Goal: Task Accomplishment & Management: Complete application form

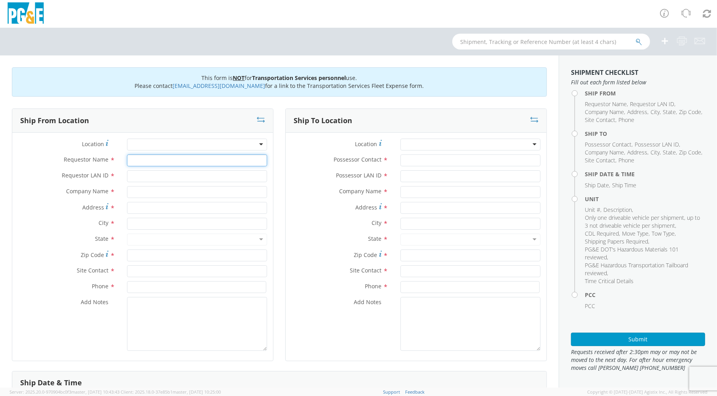
click at [190, 159] on input "Requestor Name *" at bounding box center [197, 160] width 140 height 12
type input "[PERSON_NAME]"
type input "JKT6"
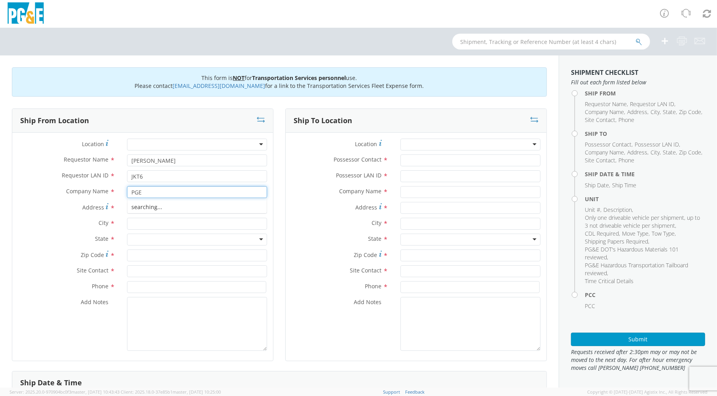
type input "PGE"
type input "[PERSON_NAME] YARD"
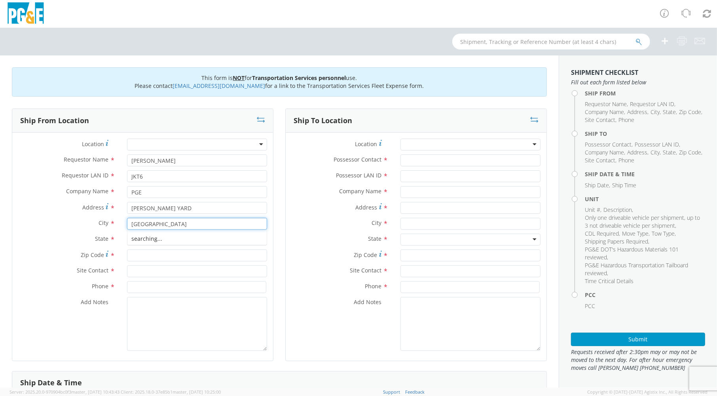
type input "[GEOGRAPHIC_DATA]"
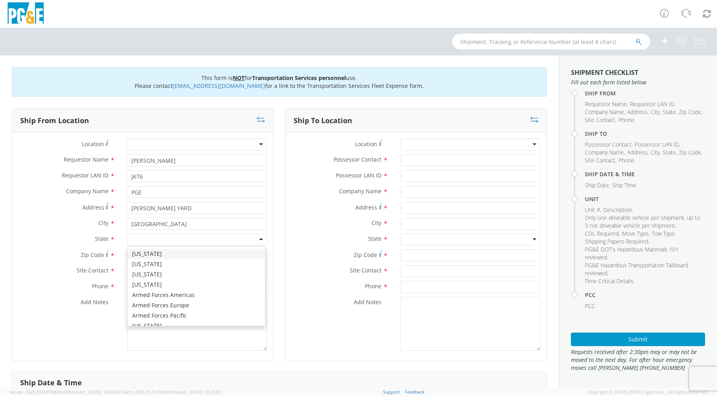
type input "C"
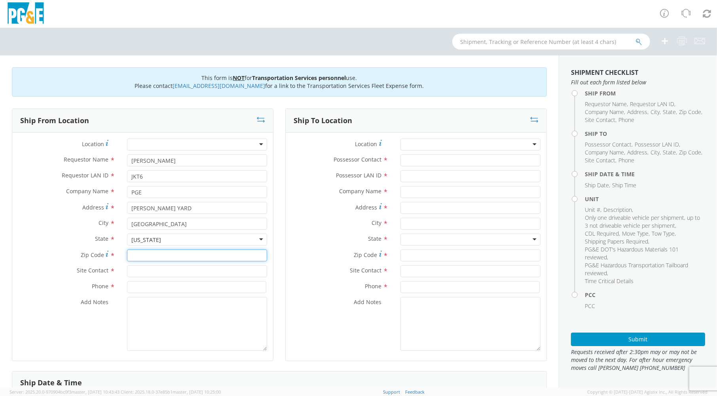
click at [150, 259] on input "Zip Code *" at bounding box center [197, 255] width 140 height 12
type input "00000"
click at [145, 268] on input "text" at bounding box center [197, 271] width 140 height 12
type input "[PERSON_NAME]"
click at [212, 282] on input at bounding box center [196, 287] width 139 height 12
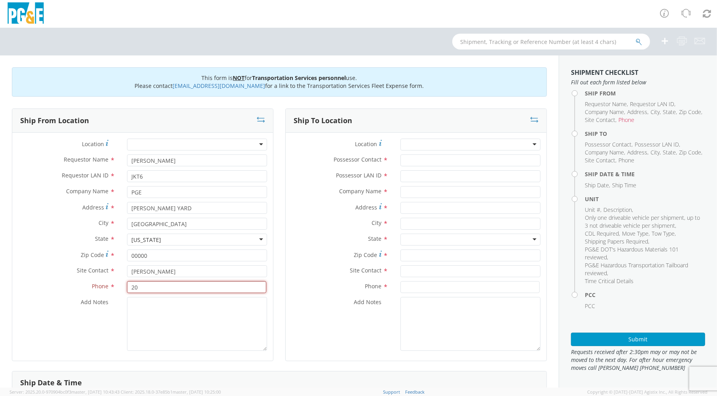
type input "2"
type input "[PHONE_NUMBER]"
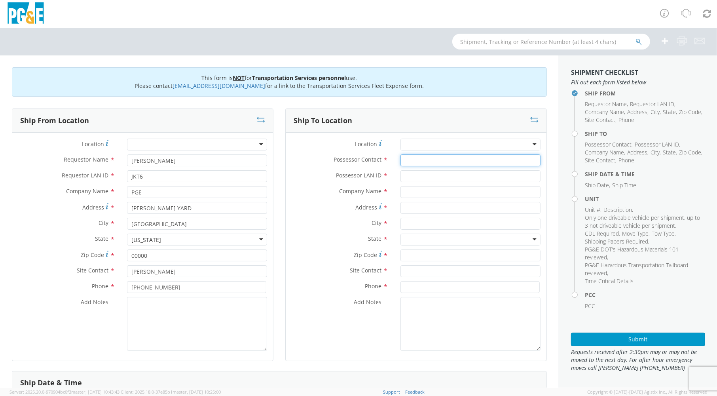
click at [411, 156] on input "Possessor Contact *" at bounding box center [471, 160] width 140 height 12
type input "[PERSON_NAME]"
type input "GAHS"
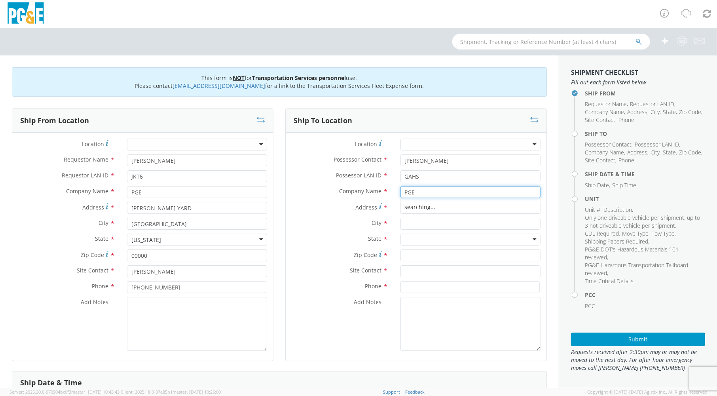
type input "PGE"
type input "[STREET_ADDRESS]"
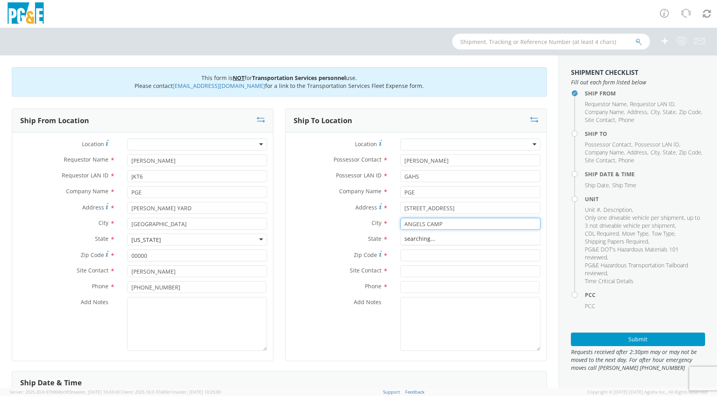
type input "ANGELS CAMP"
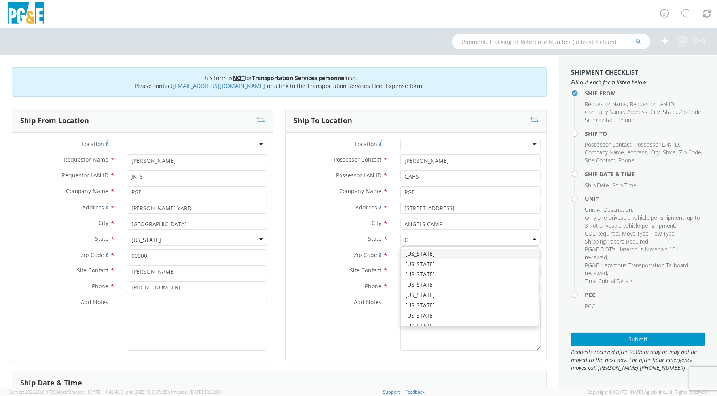
type input "CA"
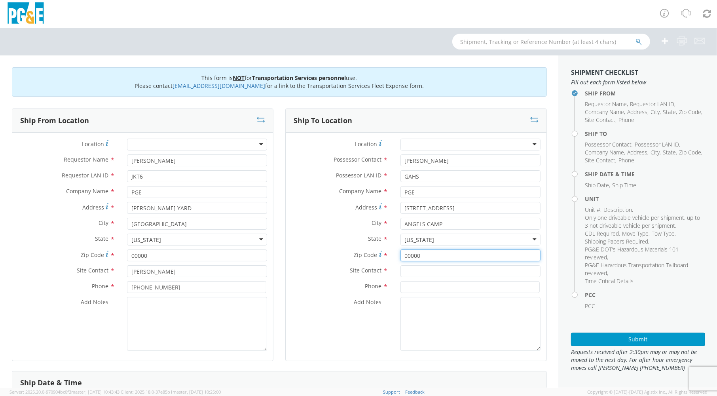
type input "00000"
type input "[PERSON_NAME]"
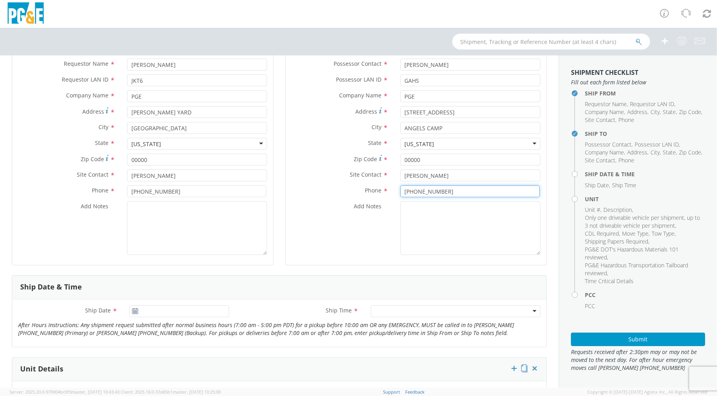
scroll to position [198, 0]
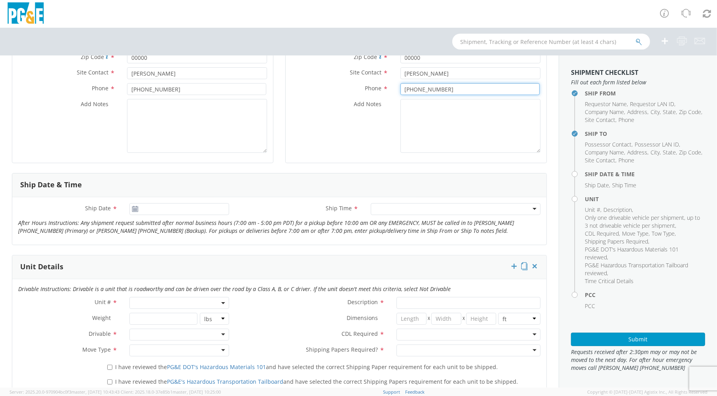
type input "[PHONE_NUMBER]"
click at [139, 302] on span at bounding box center [178, 303] width 99 height 12
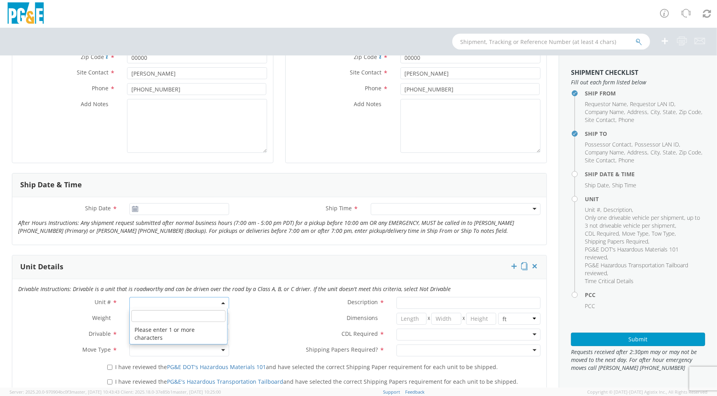
click at [148, 315] on input "search" at bounding box center [178, 316] width 94 height 12
type input "b"
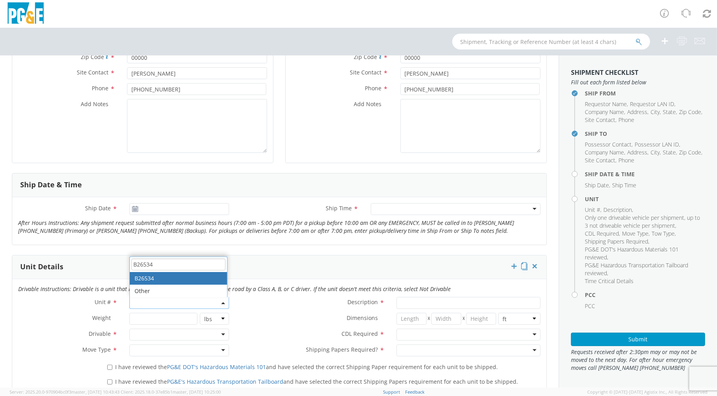
type input "B26534"
type input "TRUCK; CONDUCTOR REEL WINDER 6X6"
type input "80000"
select select "B26534"
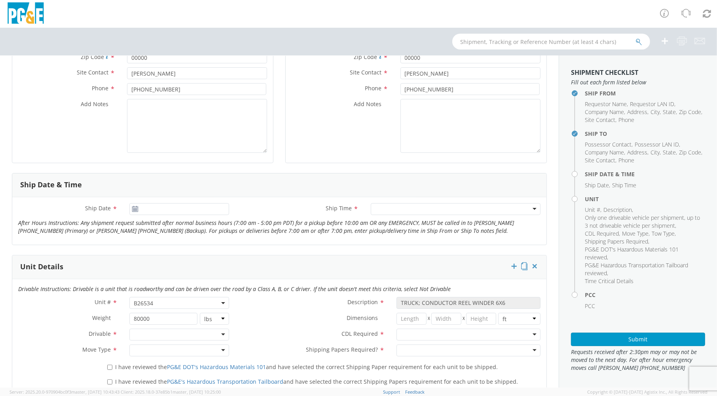
click at [171, 343] on div "Drivable * Drivable Not Drivable" at bounding box center [123, 337] width 223 height 16
click at [166, 332] on div at bounding box center [178, 335] width 99 height 12
click at [158, 351] on div at bounding box center [178, 350] width 99 height 12
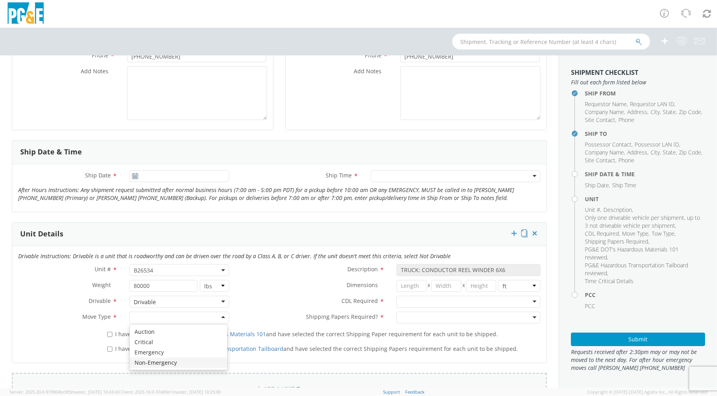
scroll to position [277, 0]
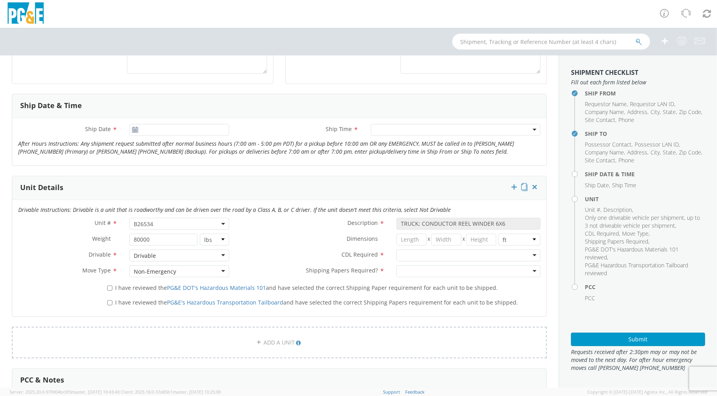
click at [112, 289] on label "I have reviewed the PG&E DOT's Hazardous Materials 101 and have selected the co…" at bounding box center [303, 287] width 392 height 9
click at [112, 289] on input "I have reviewed the PG&E DOT's Hazardous Materials 101 and have selected the co…" at bounding box center [109, 287] width 5 height 5
checkbox input "true"
click at [111, 300] on input "I have reviewed the PG&E's Hazardous Transportation Tailboard and have selected…" at bounding box center [109, 302] width 5 height 5
checkbox input "true"
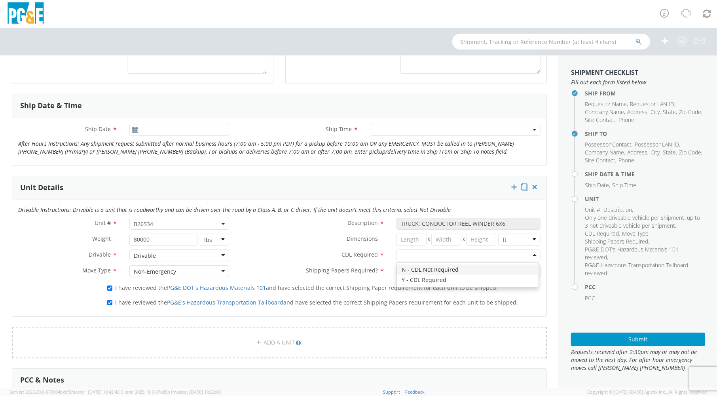
click at [404, 253] on div at bounding box center [469, 255] width 144 height 12
click at [416, 274] on div at bounding box center [469, 271] width 144 height 12
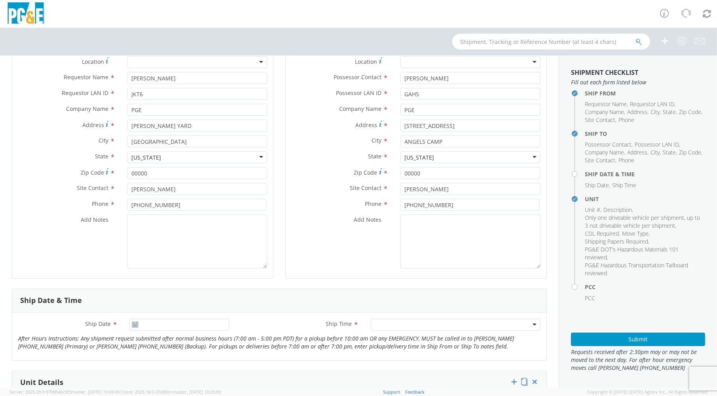
scroll to position [79, 0]
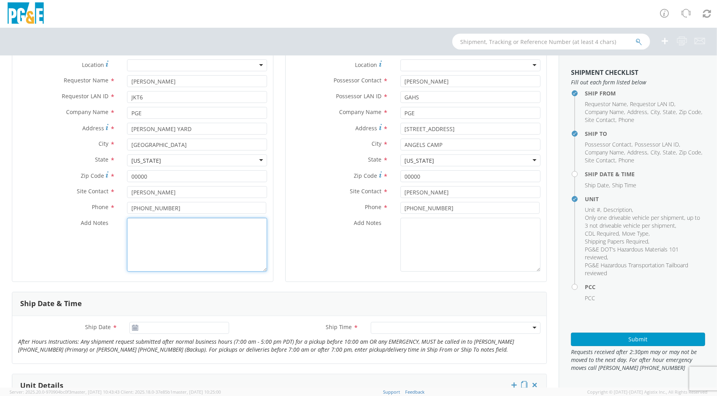
click at [148, 236] on textarea "Add Notes *" at bounding box center [197, 245] width 140 height 54
paste textarea "[PERSON_NAME] Support Yard (37.00937, 119.01426)"
click at [181, 240] on textarea "Move will be from the [PERSON_NAME] Support Yard [PERSON_NAME] Support Yard (37…" at bounding box center [197, 245] width 140 height 54
type textarea "Move will be from the [PERSON_NAME] Support Yard [PERSON_NAME] Support Yard Coo…"
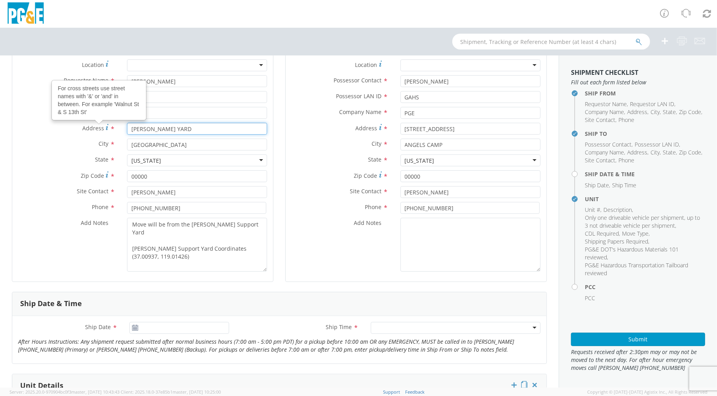
drag, startPoint x: 174, startPoint y: 128, endPoint x: 103, endPoint y: 127, distance: 70.9
click at [103, 127] on div "Address For cross streets use street names with '&' or 'and' in between. For ex…" at bounding box center [142, 129] width 261 height 12
paste input "elms Support Yard (37.00937, 119.01426)"
drag, startPoint x: 181, startPoint y: 130, endPoint x: 59, endPoint y: 129, distance: 121.2
click at [59, 129] on div "Address * [PERSON_NAME] Support Yard (37.00937, 119.01426)" at bounding box center [142, 129] width 261 height 12
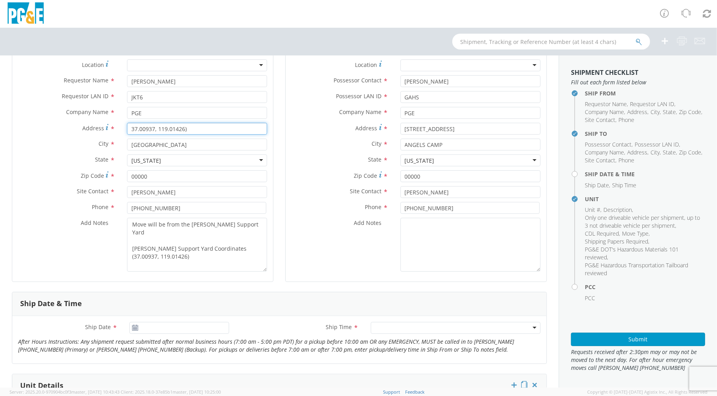
click at [201, 130] on input "37.00937, 119.01426)" at bounding box center [197, 129] width 140 height 12
type input "37.00937, 119.01426"
click at [190, 150] on input "[GEOGRAPHIC_DATA]" at bounding box center [197, 145] width 140 height 12
drag, startPoint x: 183, startPoint y: 148, endPoint x: 53, endPoint y: 143, distance: 130.7
click at [53, 143] on div "City * [GEOGRAPHIC_DATA] Graybar Electric - ( Graybar Electric - [GEOGRAPHIC_DA…" at bounding box center [142, 145] width 261 height 12
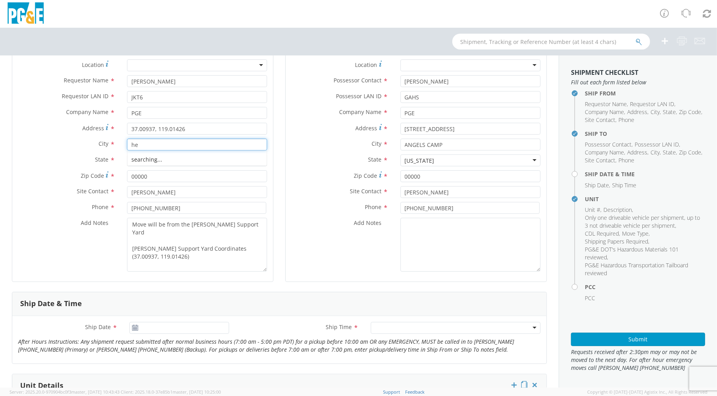
type input "h"
type input "[PERSON_NAME]"
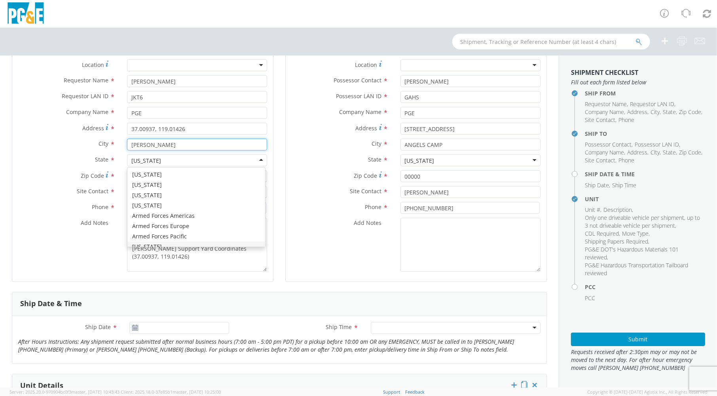
click at [152, 143] on input "[PERSON_NAME]" at bounding box center [197, 145] width 140 height 12
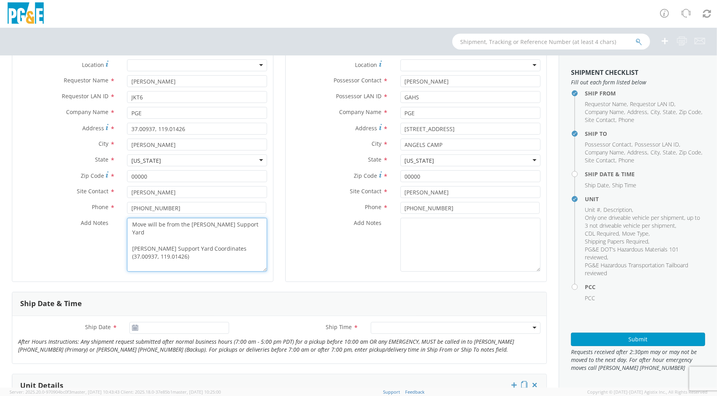
click at [170, 232] on textarea "Move will be from the [PERSON_NAME] Support Yard [PERSON_NAME] Support Yard Coo…" at bounding box center [197, 245] width 140 height 54
click at [247, 224] on textarea "Move will be from the [PERSON_NAME] Support Yard [PERSON_NAME] Support Yard Coo…" at bounding box center [197, 245] width 140 height 54
click at [183, 248] on textarea "Move will be from the [PERSON_NAME] Support Yard [PERSON_NAME] Support Yard Coo…" at bounding box center [197, 245] width 140 height 54
click at [166, 259] on textarea "Move will be from the [PERSON_NAME] Support Yard [PERSON_NAME] Support Yard Coo…" at bounding box center [197, 245] width 140 height 54
type textarea "Move will be from the [PERSON_NAME] Support Yard [PERSON_NAME] Support Yard Coo…"
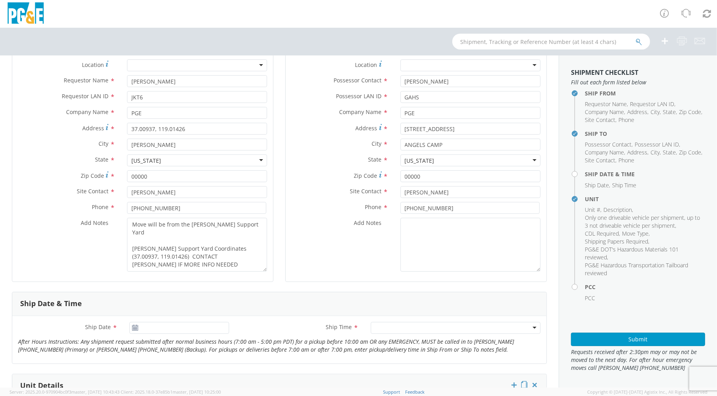
click at [527, 325] on div at bounding box center [456, 328] width 170 height 12
click at [515, 329] on div "7:00 am - 10:00 am" at bounding box center [456, 328] width 170 height 12
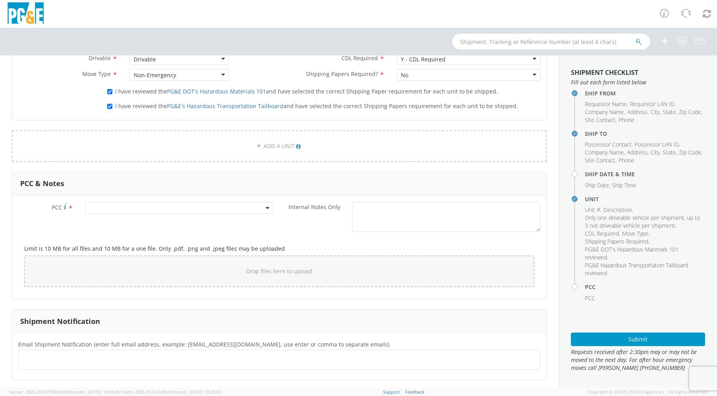
scroll to position [475, 0]
click at [135, 209] on span at bounding box center [179, 206] width 188 height 12
click at [126, 223] on input "number" at bounding box center [178, 219] width 183 height 12
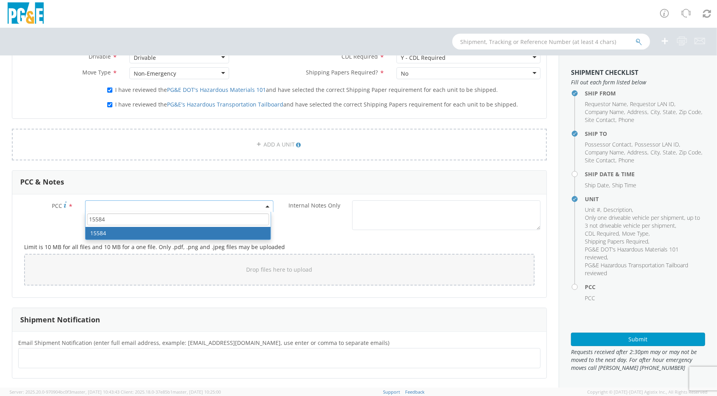
type input "15584"
select select "15584"
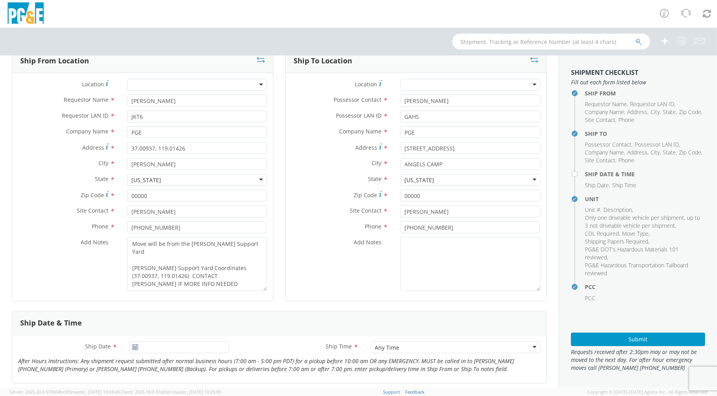
scroll to position [158, 0]
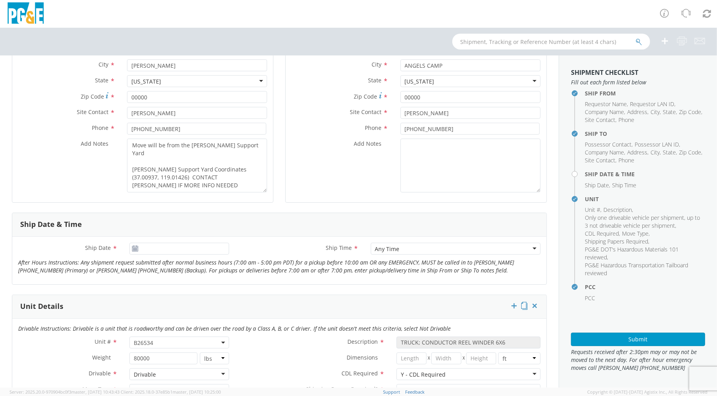
click at [137, 250] on icon at bounding box center [135, 248] width 7 height 6
click at [133, 250] on use at bounding box center [136, 248] width 6 height 6
click at [142, 247] on input "[DATE]" at bounding box center [178, 249] width 99 height 12
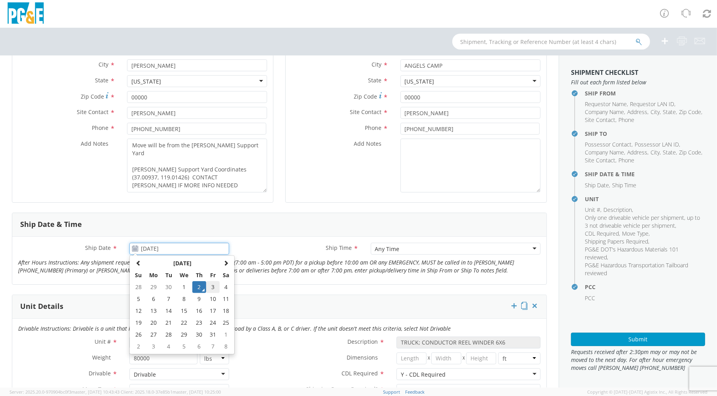
click at [209, 285] on td "3" at bounding box center [212, 287] width 13 height 12
type input "[DATE]"
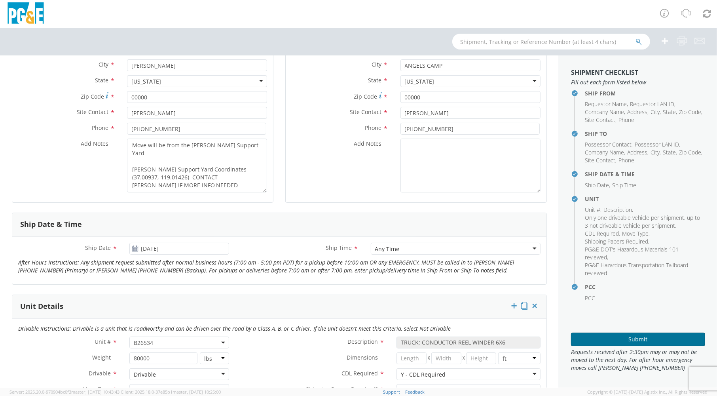
click at [608, 341] on button "Submit" at bounding box center [638, 339] width 134 height 13
